Goal: Task Accomplishment & Management: Manage account settings

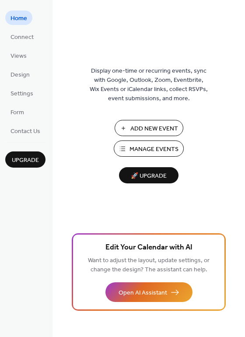
click at [142, 149] on span "Manage Events" at bounding box center [153, 149] width 49 height 9
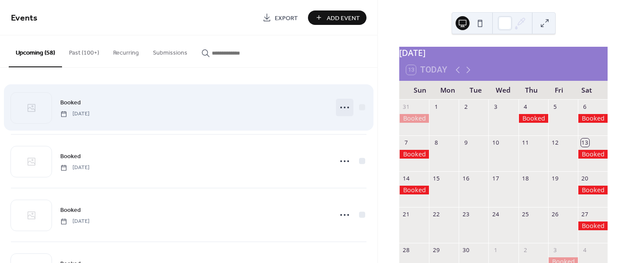
click at [343, 111] on icon at bounding box center [345, 108] width 14 height 14
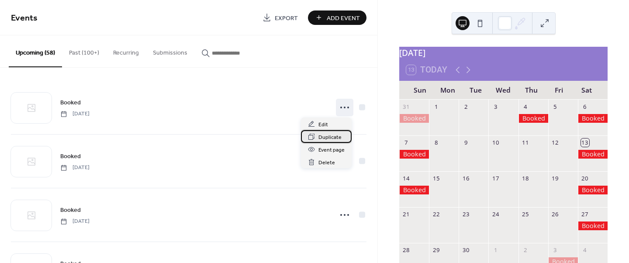
click at [332, 140] on span "Duplicate" at bounding box center [330, 137] width 23 height 9
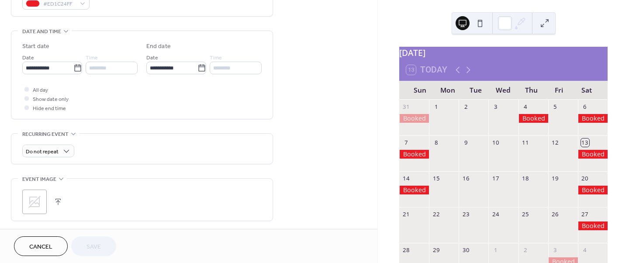
scroll to position [256, 0]
click at [75, 69] on icon at bounding box center [77, 66] width 9 height 9
click at [73, 69] on input "**********" at bounding box center [47, 66] width 51 height 13
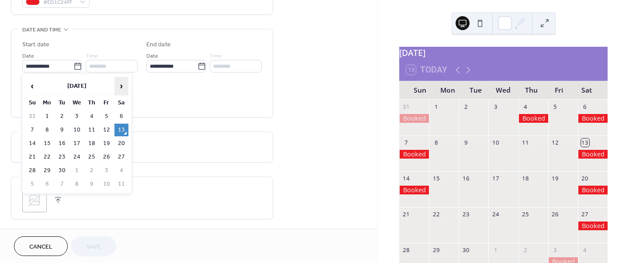
click at [124, 84] on span "›" at bounding box center [121, 85] width 13 height 17
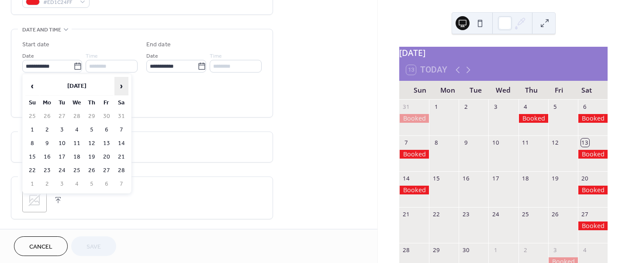
click at [124, 84] on span "›" at bounding box center [121, 85] width 13 height 17
click at [109, 156] on td "24" at bounding box center [107, 157] width 14 height 13
type input "**********"
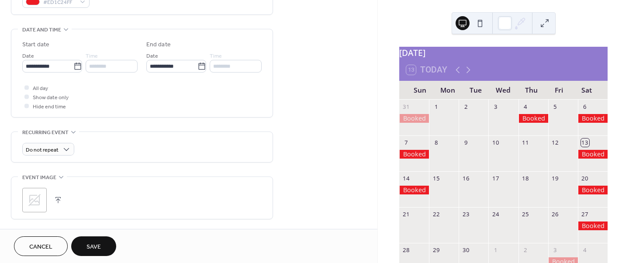
click at [96, 243] on span "Save" at bounding box center [94, 247] width 14 height 9
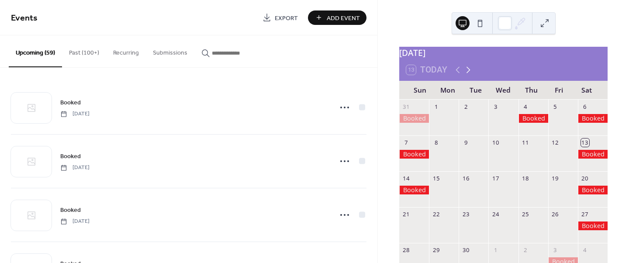
click at [467, 73] on icon at bounding box center [469, 69] width 4 height 7
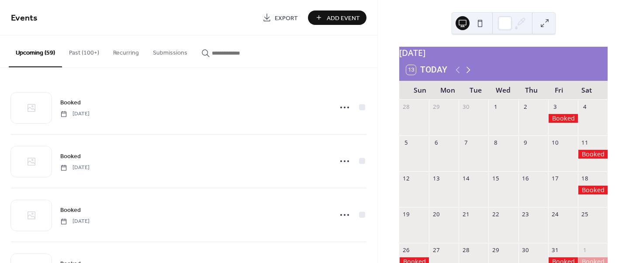
click at [467, 73] on icon at bounding box center [469, 69] width 4 height 7
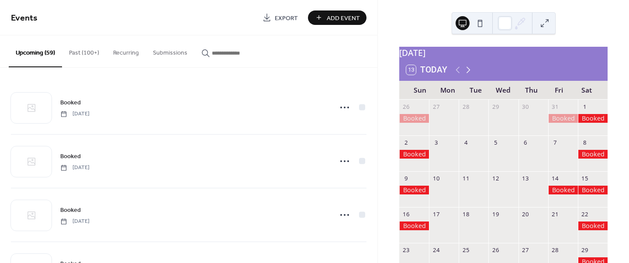
click at [467, 73] on icon at bounding box center [469, 69] width 4 height 7
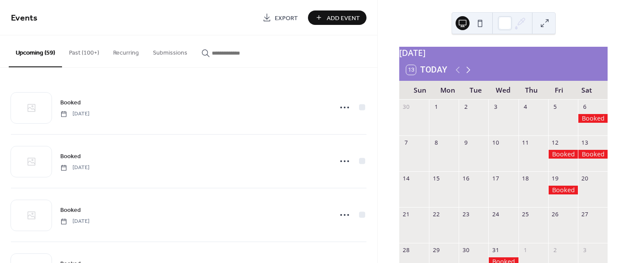
click at [467, 73] on icon at bounding box center [469, 69] width 4 height 7
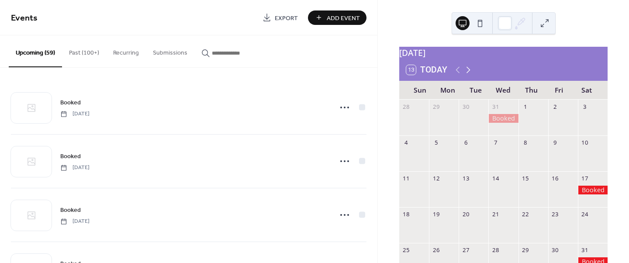
click at [467, 73] on icon at bounding box center [469, 69] width 4 height 7
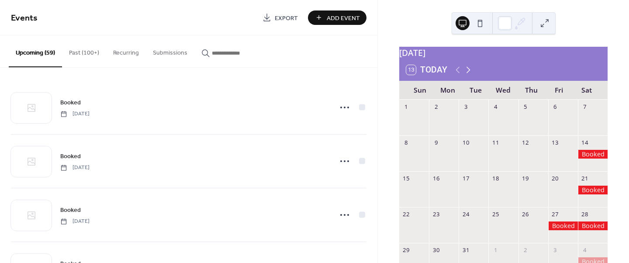
click at [467, 73] on icon at bounding box center [469, 69] width 4 height 7
click at [465, 74] on icon at bounding box center [468, 70] width 10 height 10
click at [470, 72] on icon at bounding box center [468, 70] width 10 height 10
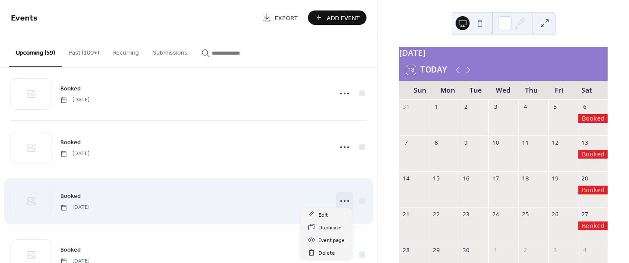
click at [344, 199] on icon at bounding box center [345, 201] width 14 height 14
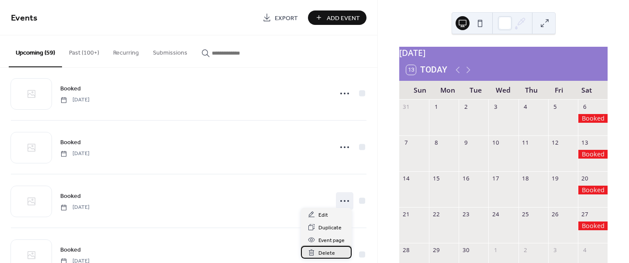
click at [334, 252] on div "Delete" at bounding box center [326, 252] width 51 height 13
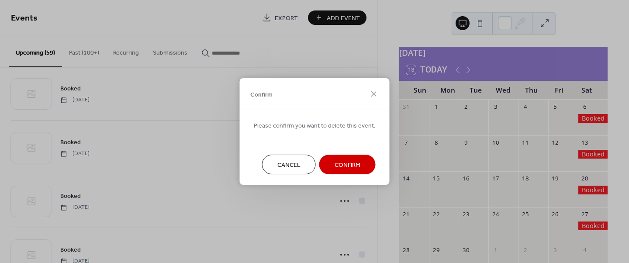
click at [352, 169] on span "Confirm" at bounding box center [348, 165] width 26 height 9
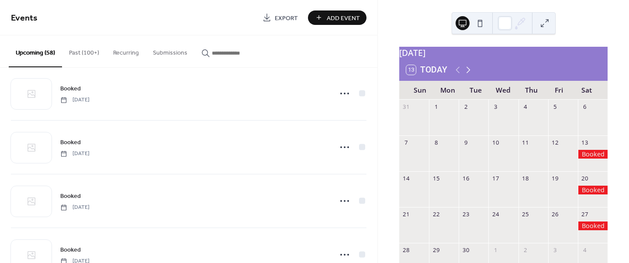
click at [468, 72] on icon at bounding box center [468, 70] width 10 height 10
click at [468, 75] on icon at bounding box center [468, 70] width 10 height 10
click at [468, 73] on icon at bounding box center [469, 69] width 4 height 7
click at [458, 75] on icon at bounding box center [458, 70] width 10 height 10
click at [459, 74] on icon at bounding box center [458, 70] width 10 height 10
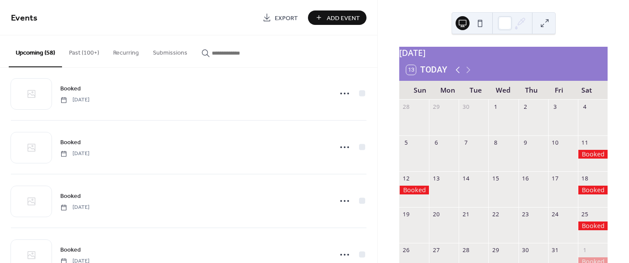
click at [459, 75] on icon at bounding box center [458, 70] width 10 height 10
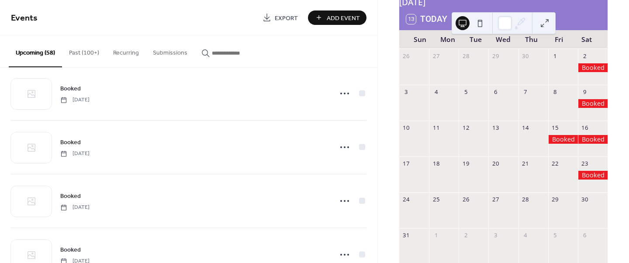
scroll to position [51, 0]
